Goal: Check status: Check status

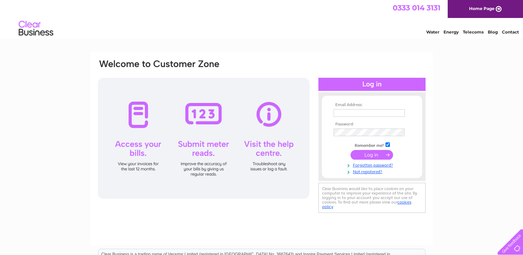
type input "seakingfisheriesltd@gmail.com"
click at [363, 153] on input "submit" at bounding box center [371, 155] width 42 height 10
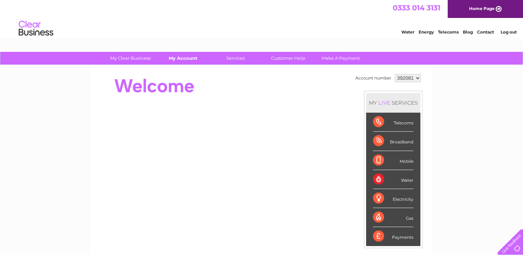
click at [185, 58] on link "My Account" at bounding box center [182, 58] width 57 height 13
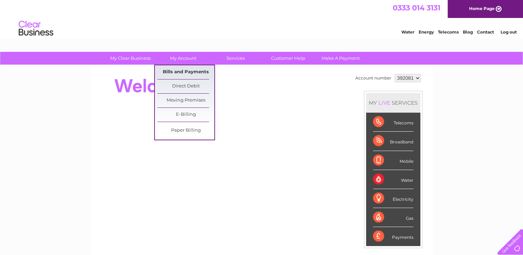
click at [170, 69] on link "Bills and Payments" at bounding box center [185, 72] width 57 height 14
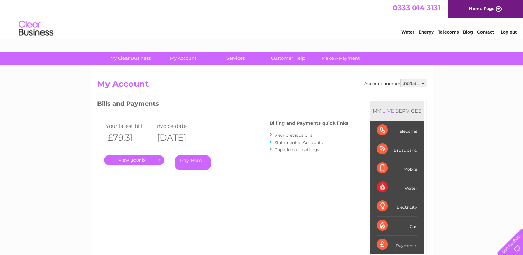
click at [137, 160] on link "." at bounding box center [134, 160] width 60 height 10
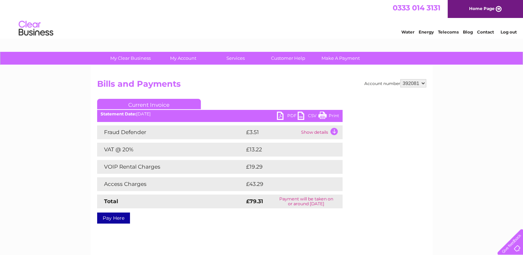
click at [328, 114] on link "Print" at bounding box center [328, 117] width 21 height 10
click at [291, 115] on link "PDF" at bounding box center [287, 117] width 21 height 10
